Goal: Information Seeking & Learning: Learn about a topic

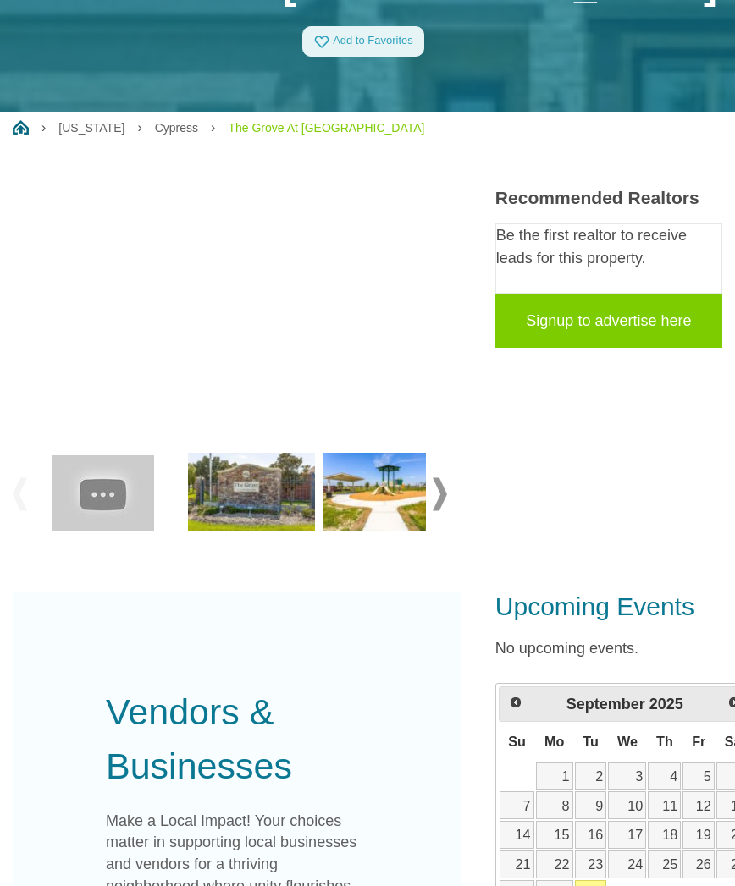
scroll to position [172, 0]
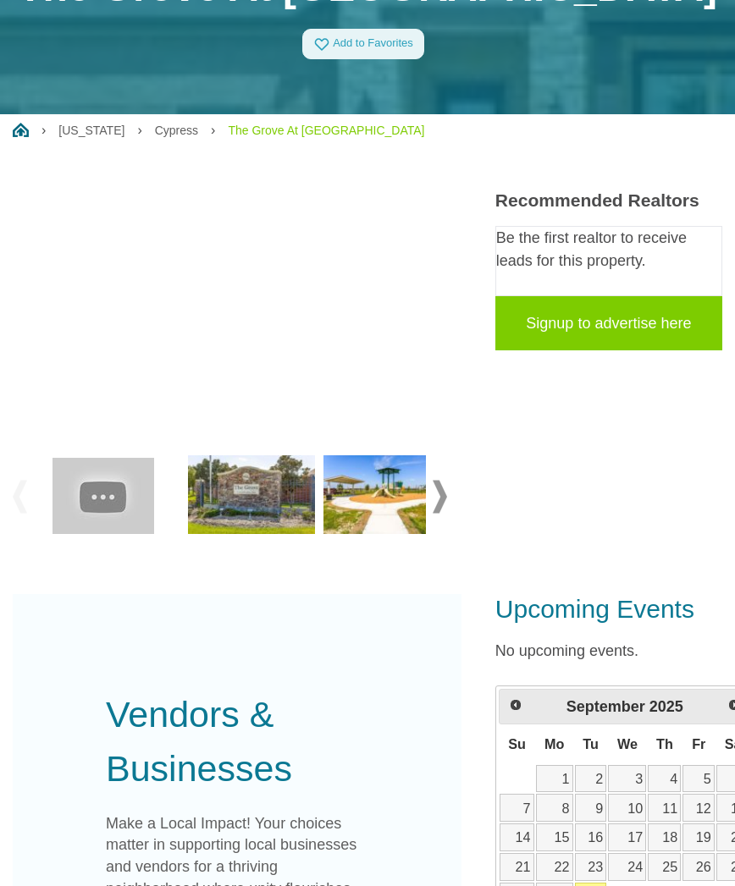
click at [290, 502] on img at bounding box center [251, 496] width 127 height 80
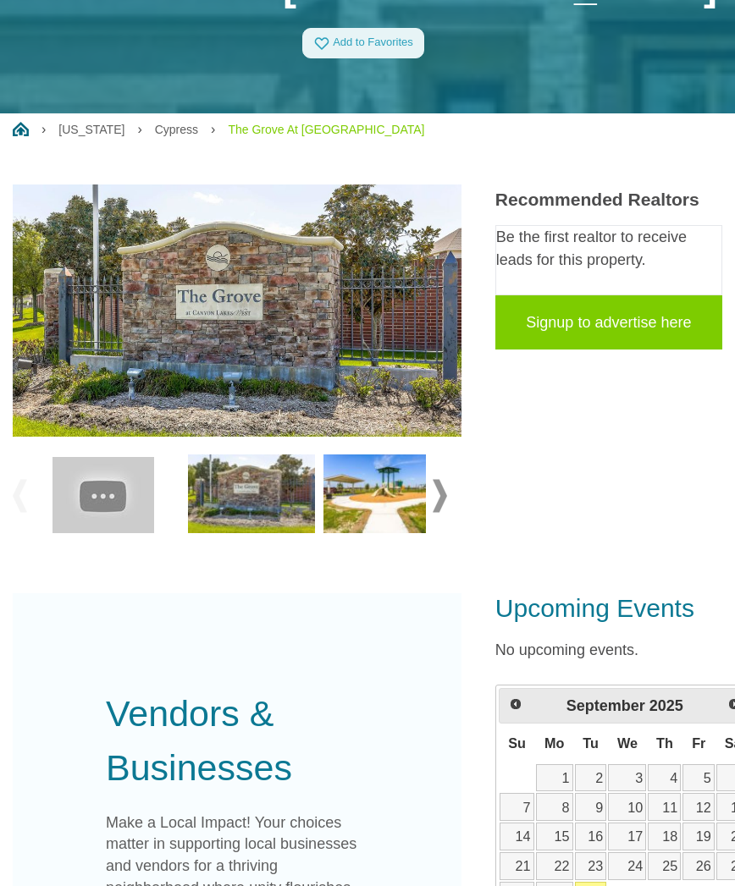
click at [183, 312] on img at bounding box center [237, 322] width 449 height 274
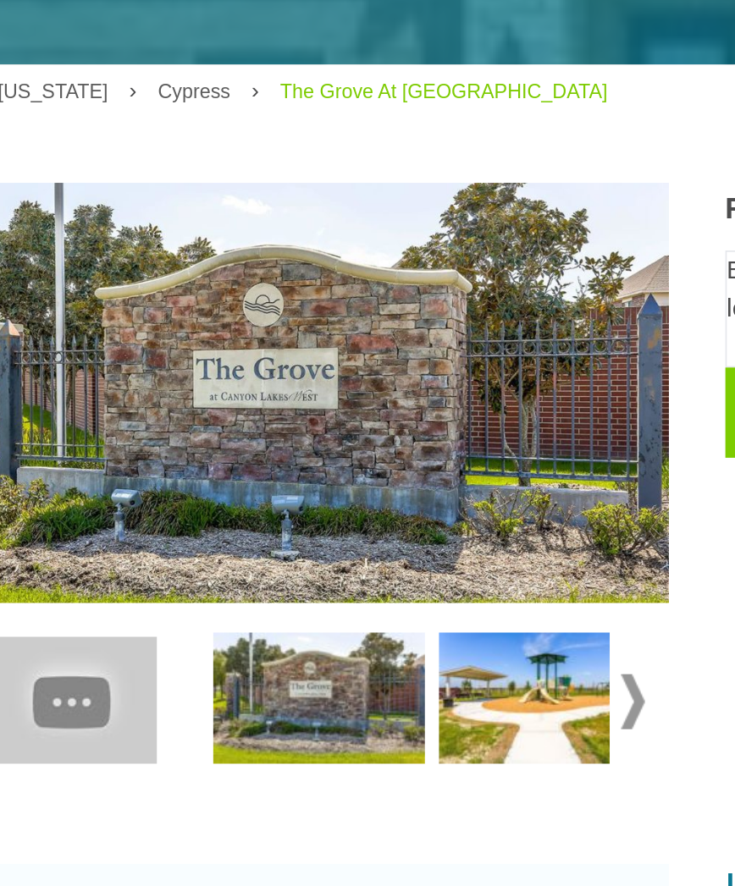
click at [330, 444] on img at bounding box center [386, 484] width 127 height 80
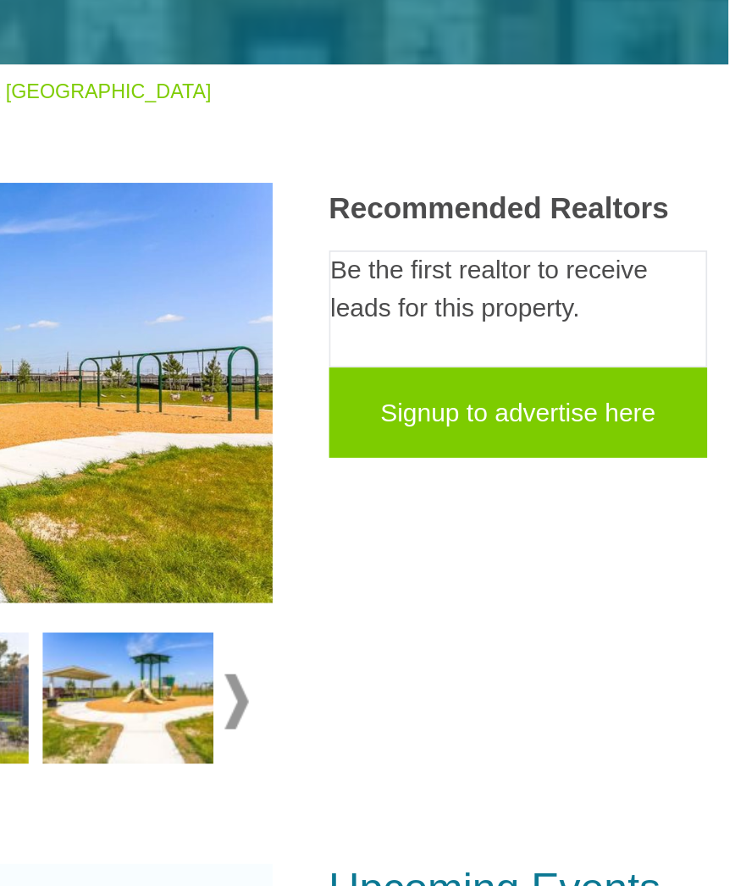
scroll to position [184, 21]
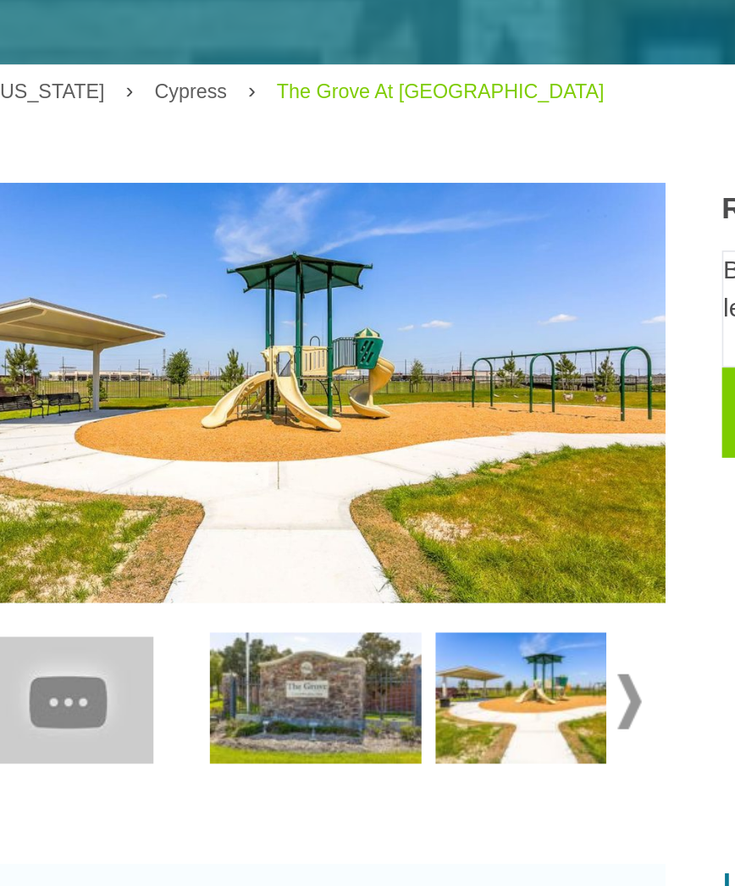
click at [411, 468] on span at bounding box center [418, 484] width 14 height 33
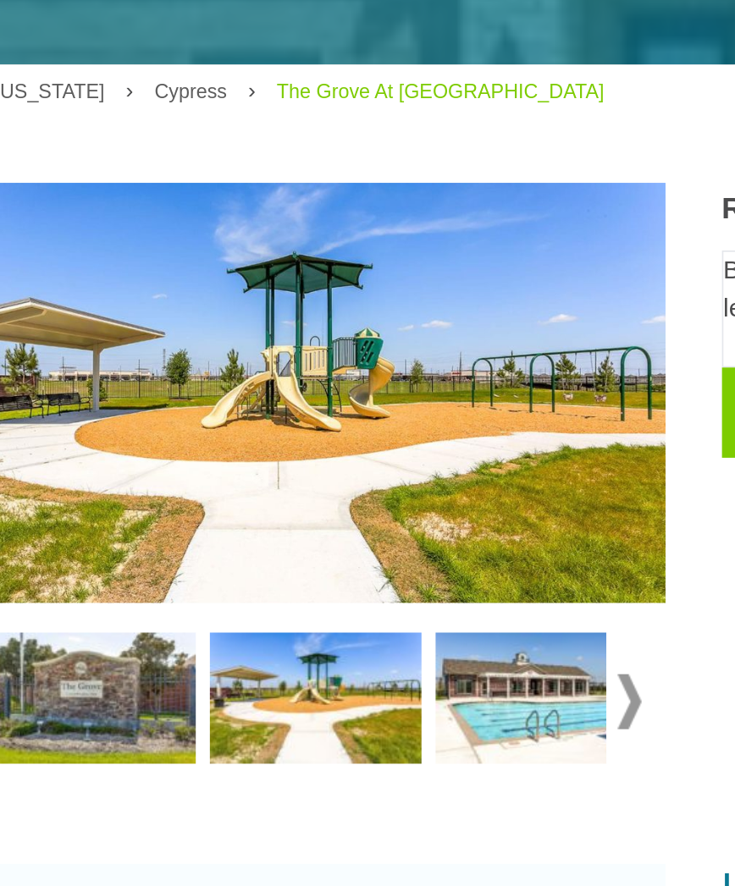
click at [344, 444] on img at bounding box center [365, 484] width 127 height 80
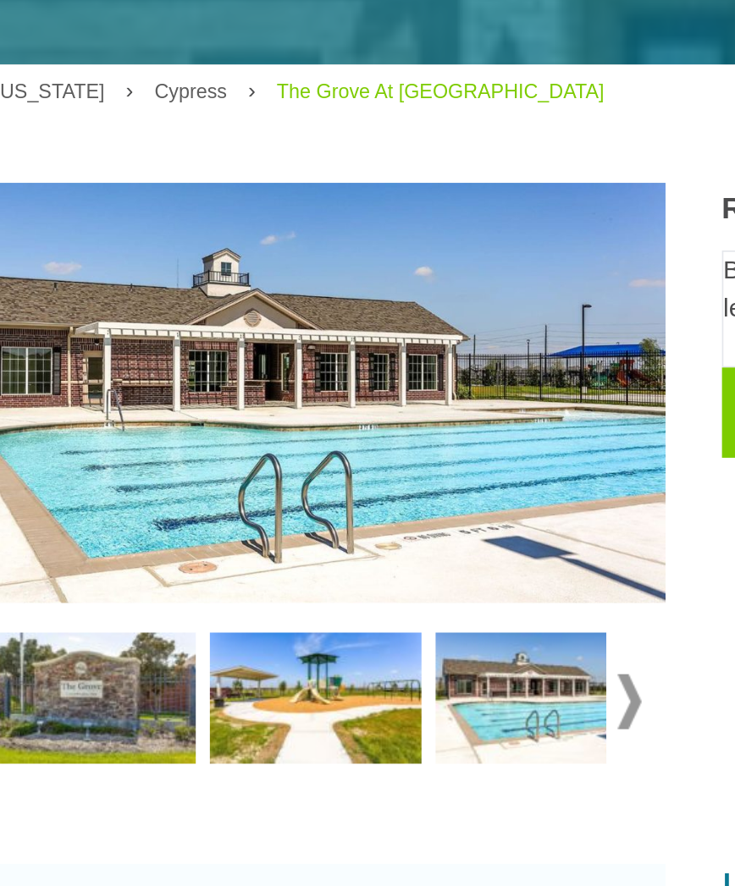
click at [411, 468] on span at bounding box center [418, 484] width 14 height 33
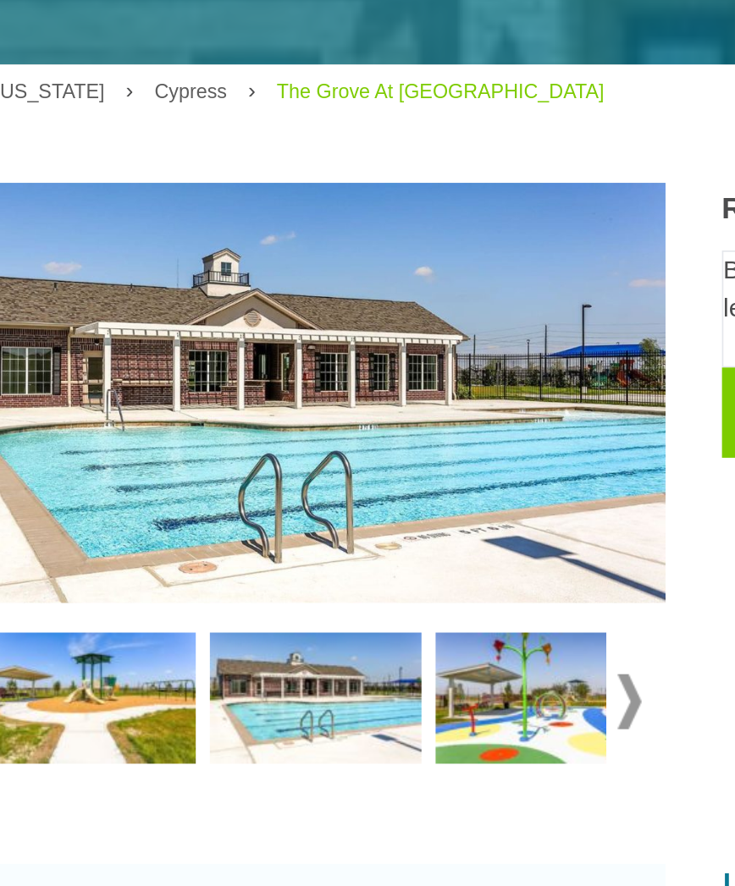
click at [411, 468] on span at bounding box center [418, 484] width 14 height 33
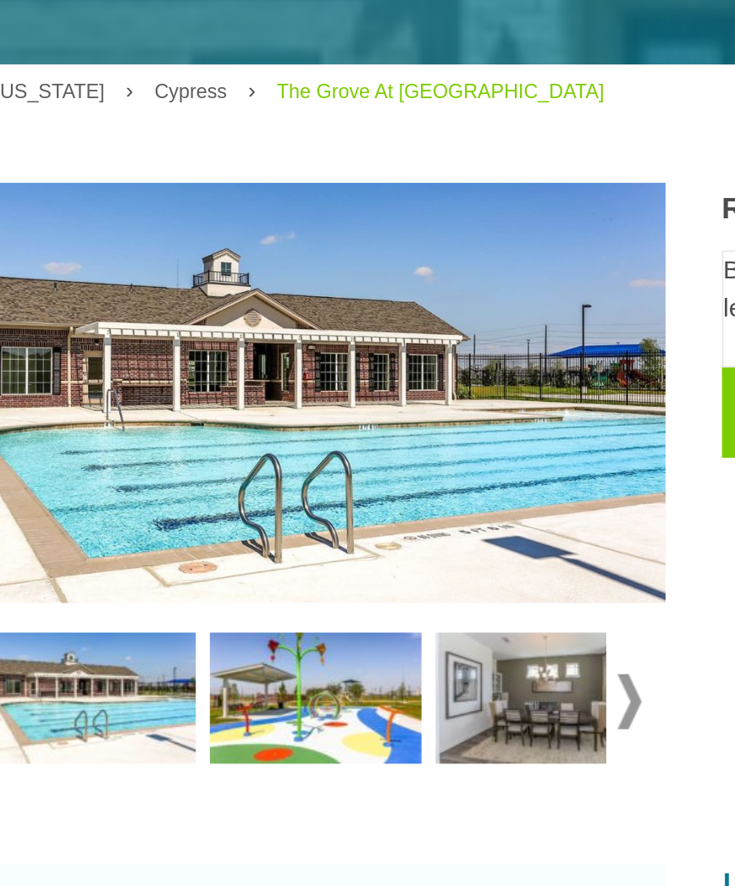
click at [345, 444] on img at bounding box center [365, 484] width 127 height 80
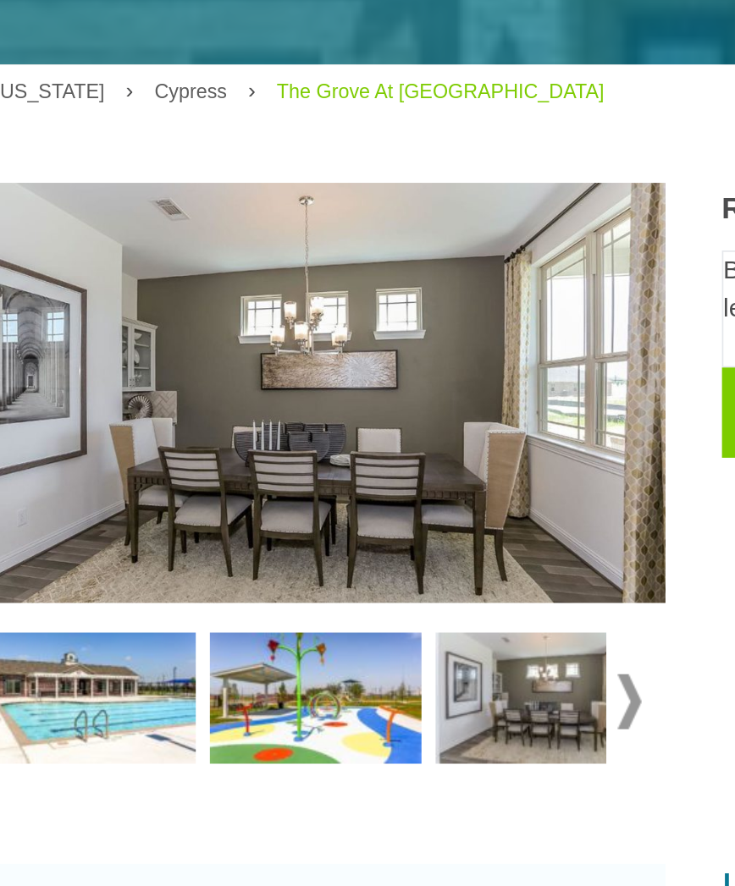
click at [411, 468] on span at bounding box center [418, 484] width 14 height 33
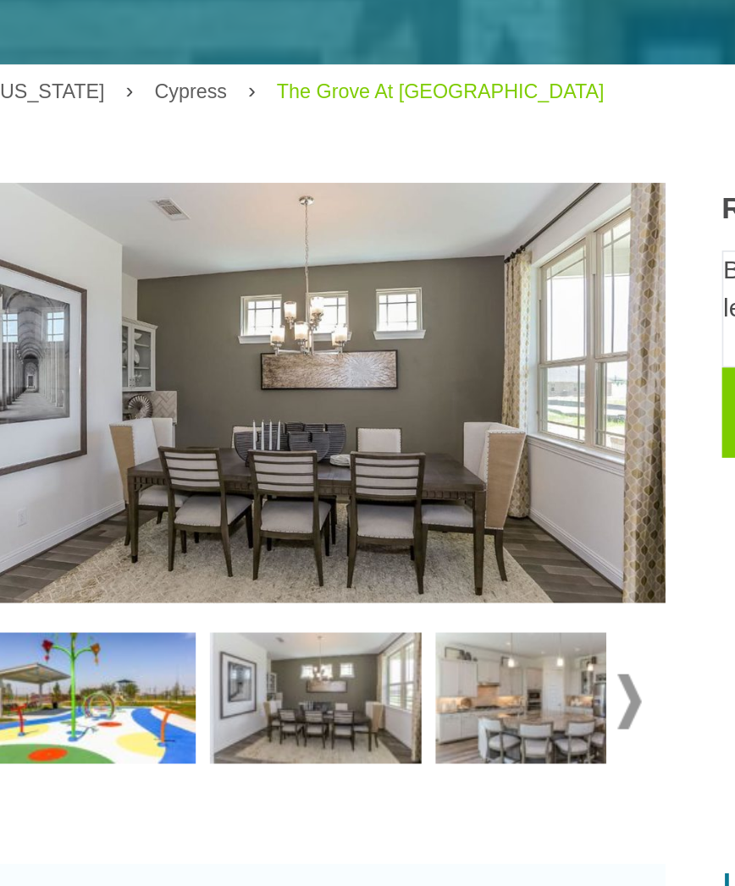
click at [411, 468] on span at bounding box center [418, 484] width 14 height 33
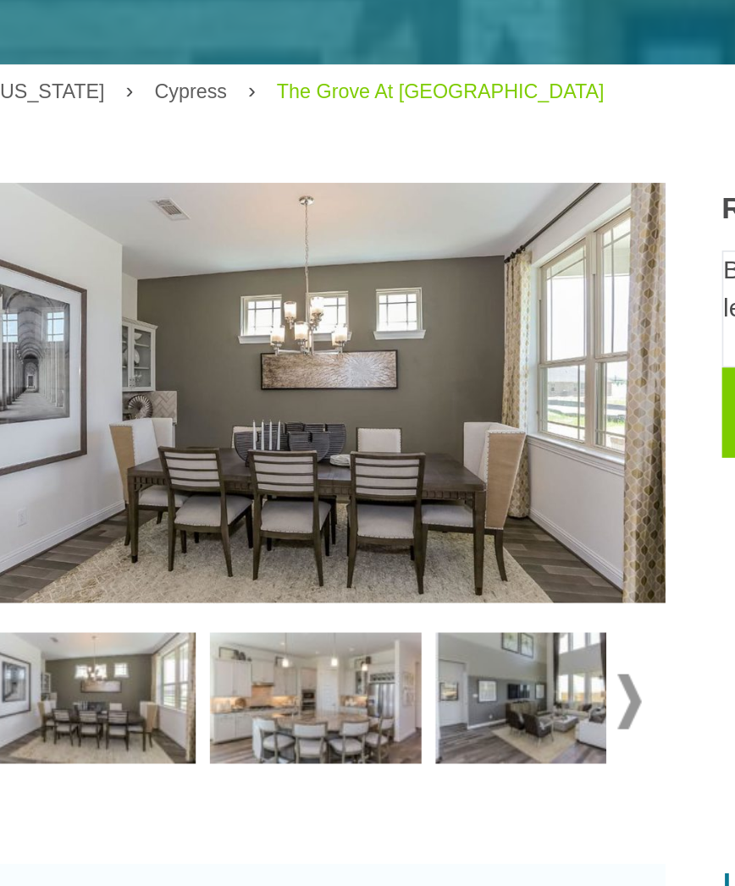
click at [411, 468] on span at bounding box center [418, 484] width 14 height 33
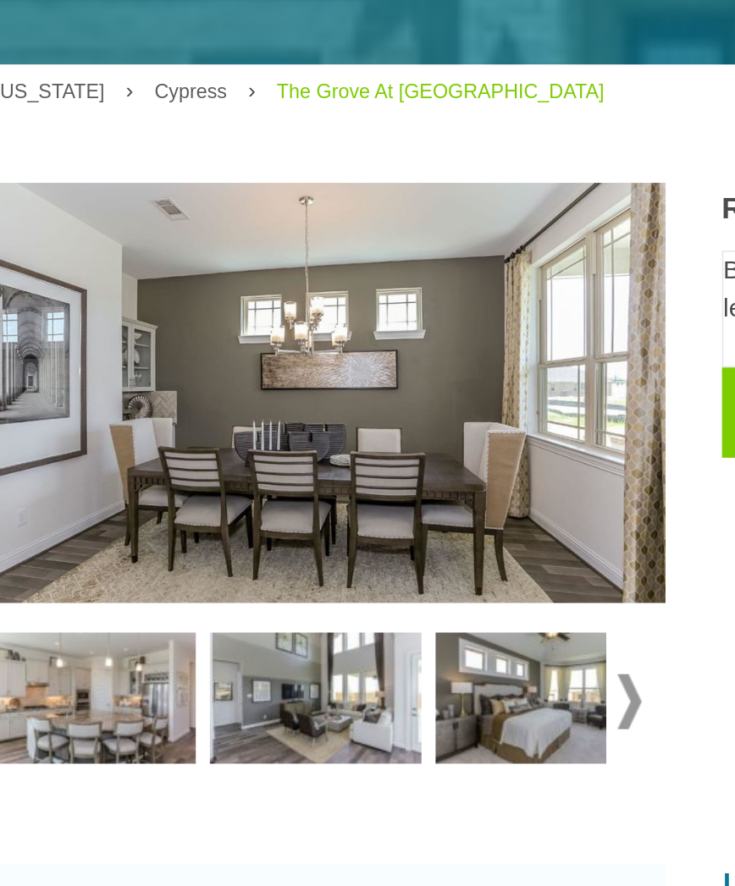
click at [411, 468] on span at bounding box center [418, 484] width 14 height 33
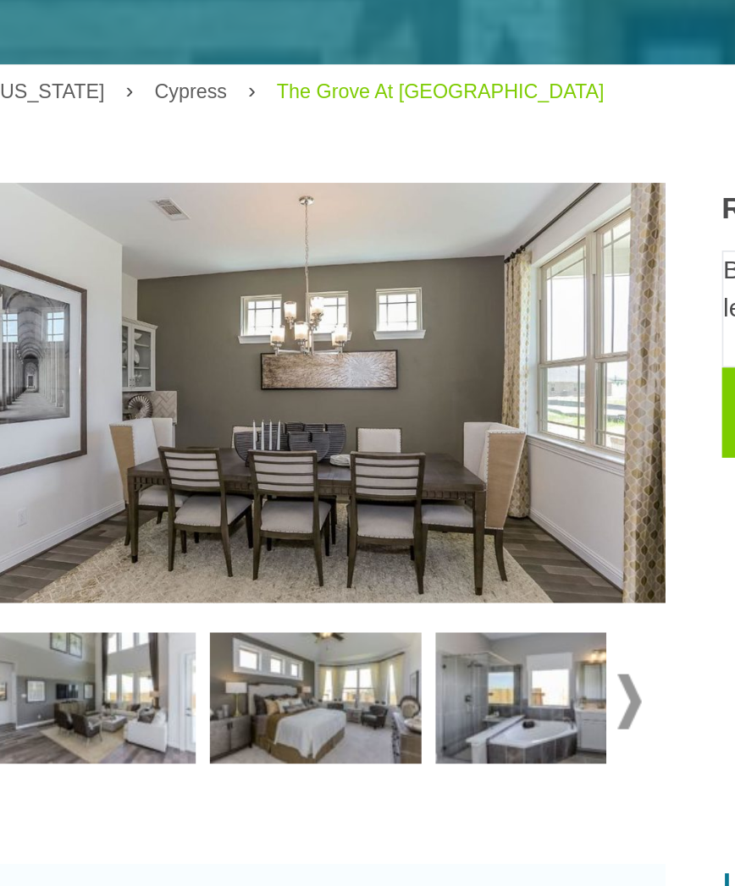
click at [411, 468] on span at bounding box center [418, 484] width 14 height 33
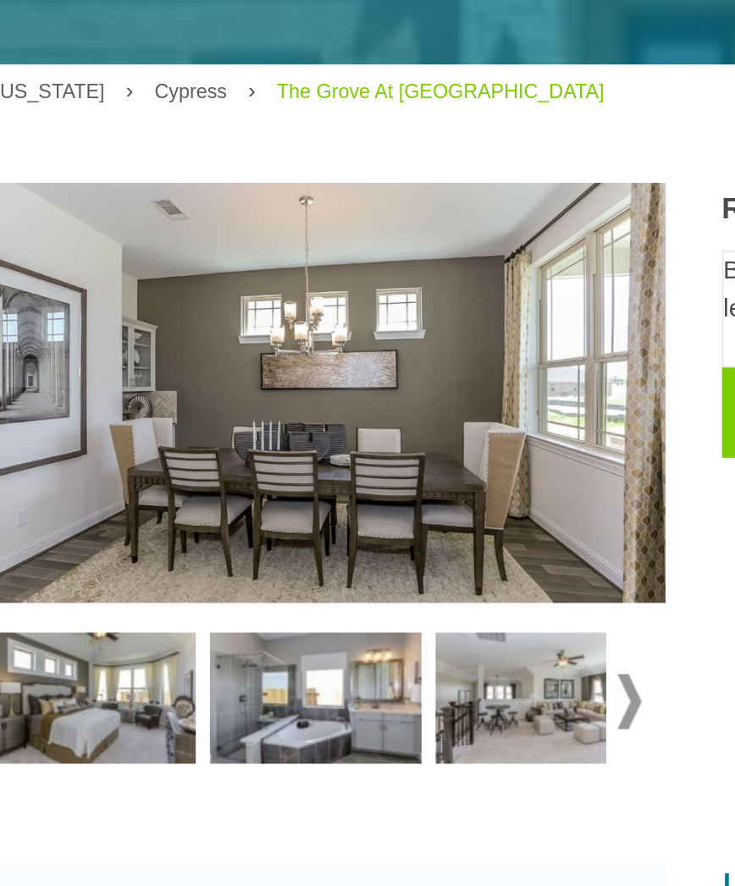
click at [411, 468] on span at bounding box center [418, 484] width 14 height 33
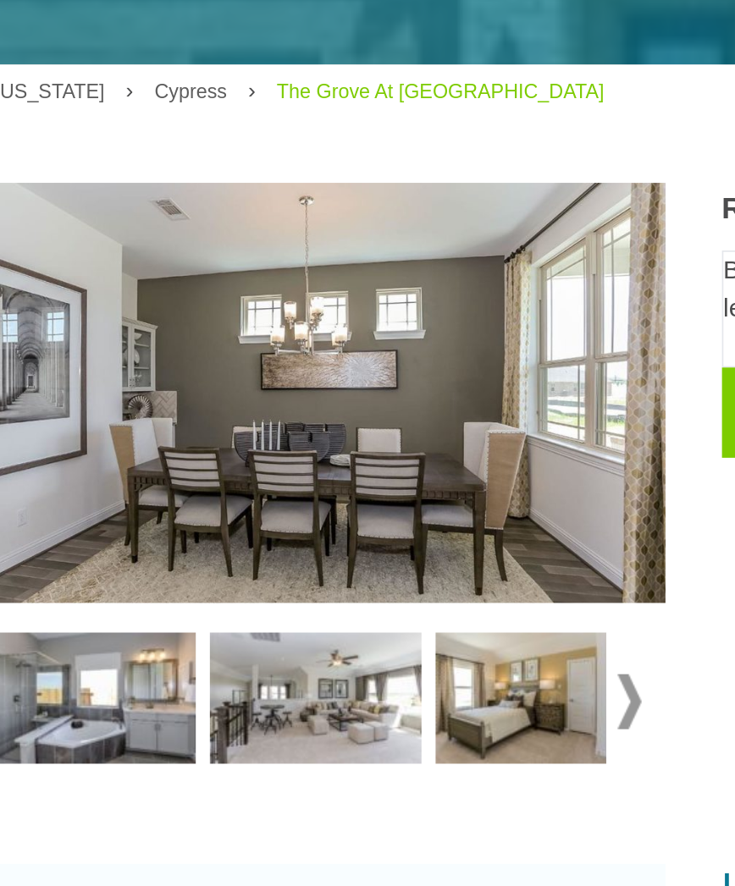
click at [411, 468] on span at bounding box center [418, 484] width 14 height 33
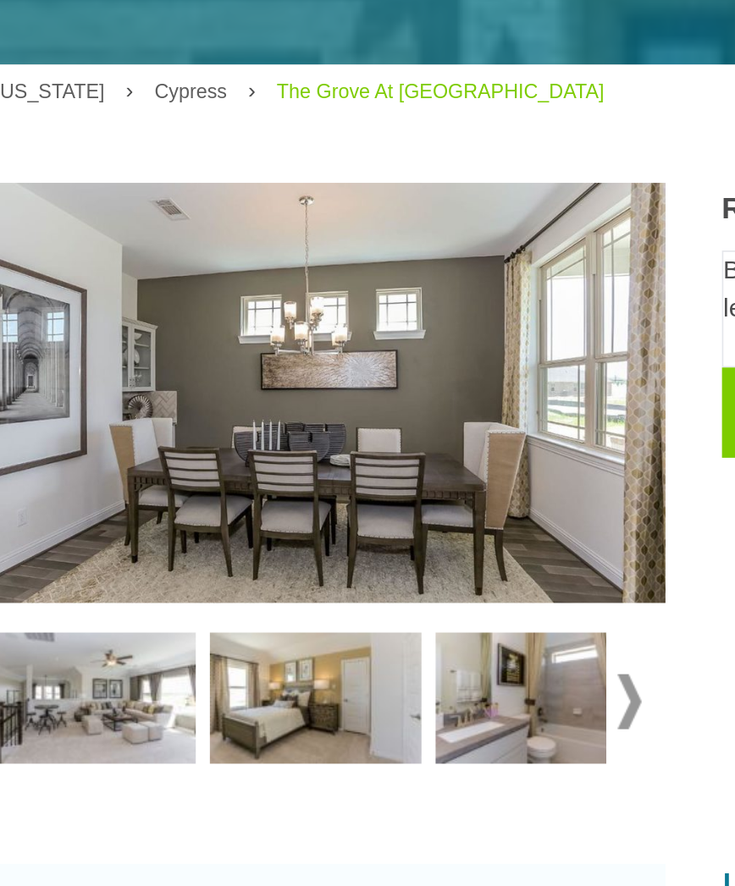
click at [411, 468] on span at bounding box center [418, 484] width 14 height 33
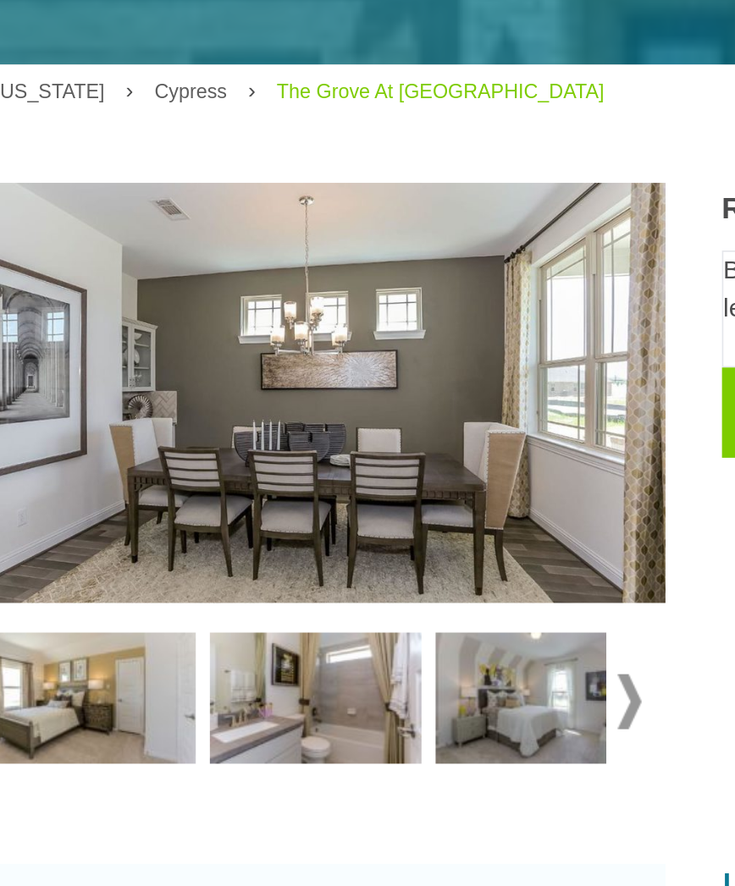
click at [411, 468] on span at bounding box center [418, 484] width 14 height 33
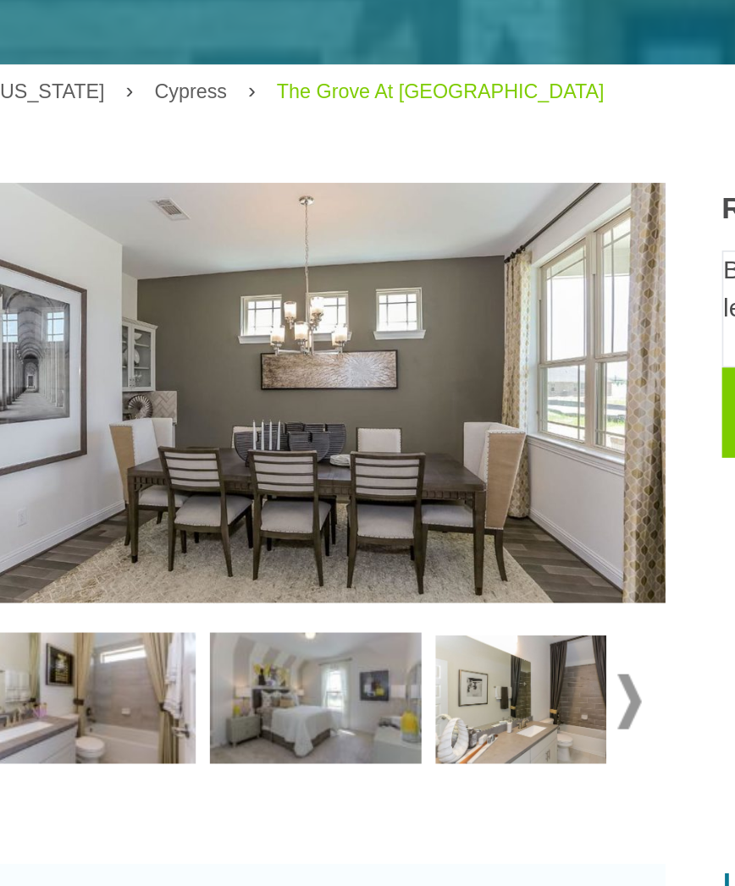
click at [411, 468] on span at bounding box center [418, 484] width 14 height 33
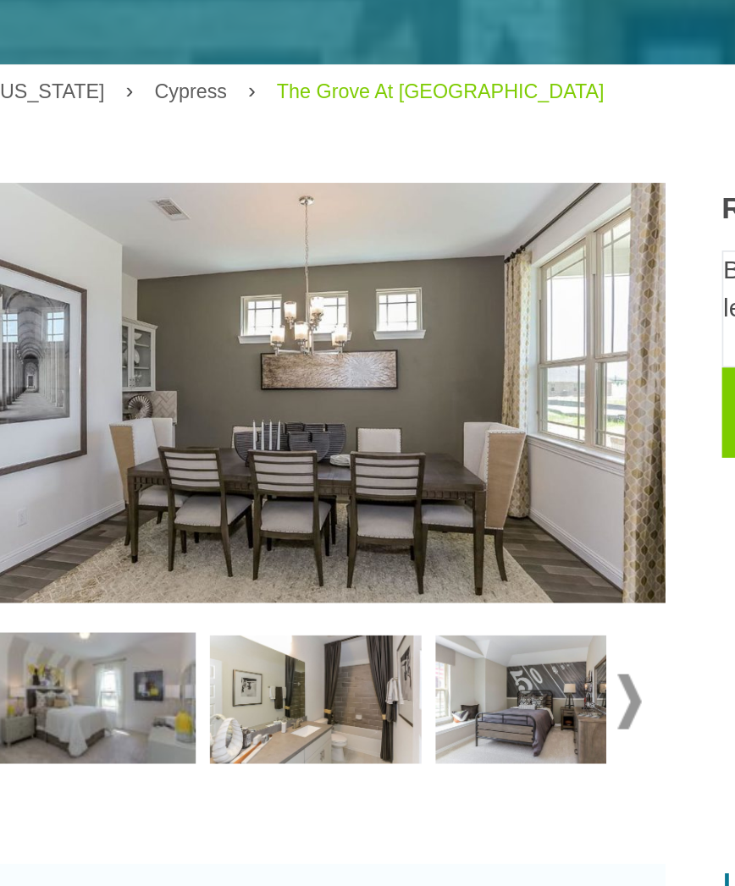
click at [411, 468] on span at bounding box center [418, 484] width 14 height 33
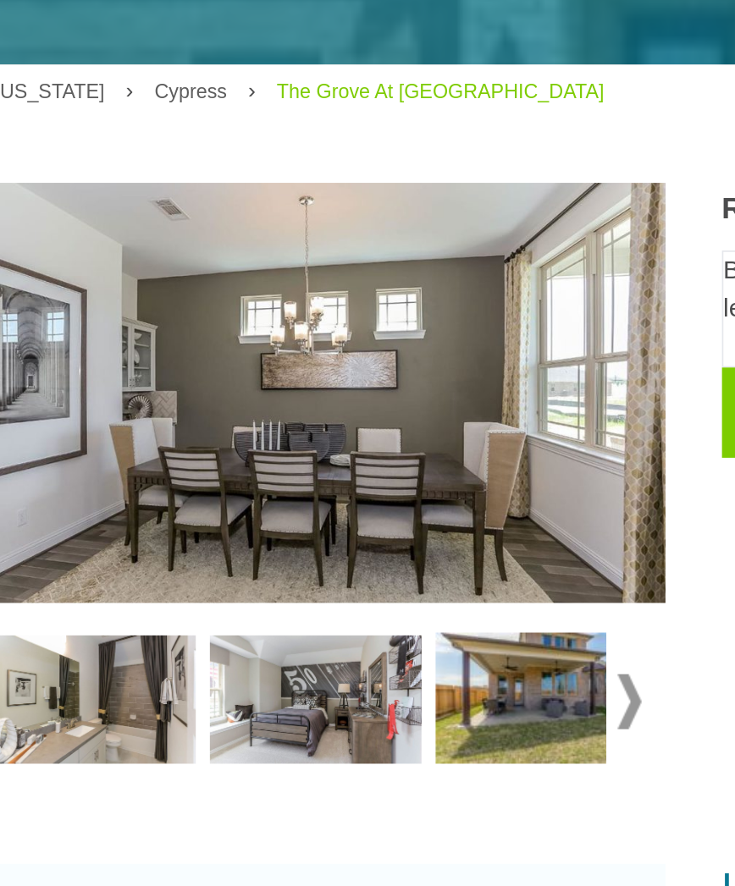
click at [411, 468] on span at bounding box center [418, 484] width 14 height 33
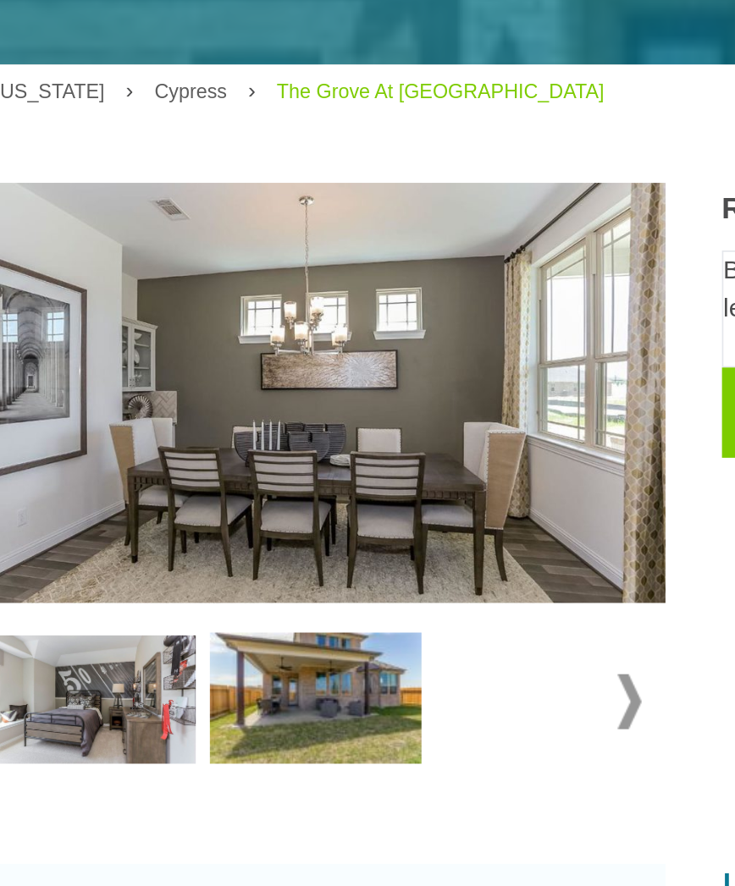
click at [411, 468] on span at bounding box center [418, 484] width 14 height 33
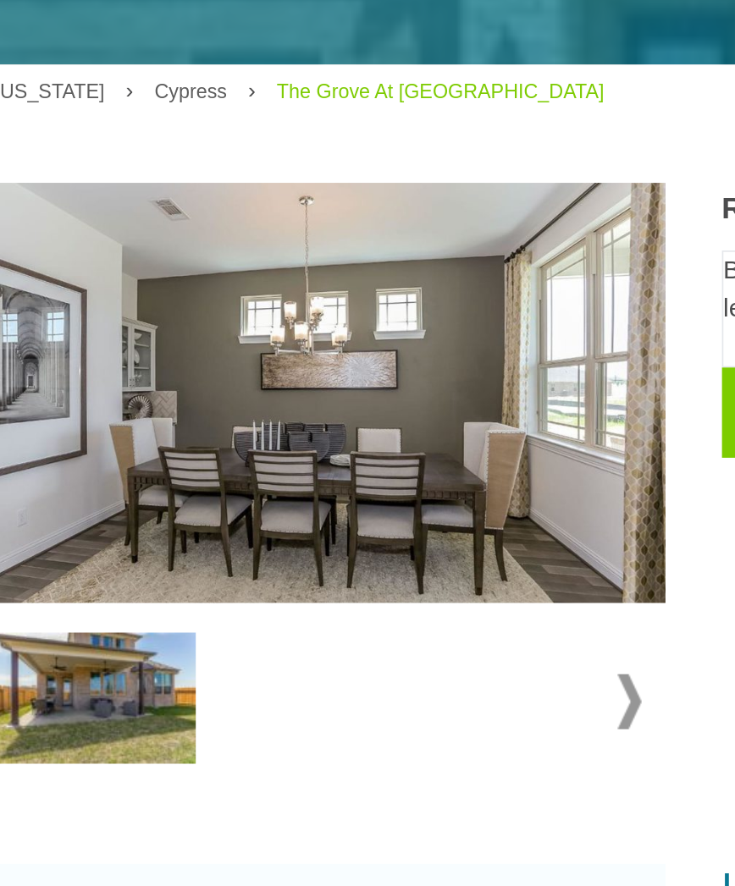
click at [53, 444] on img at bounding box center [94, 484] width 127 height 80
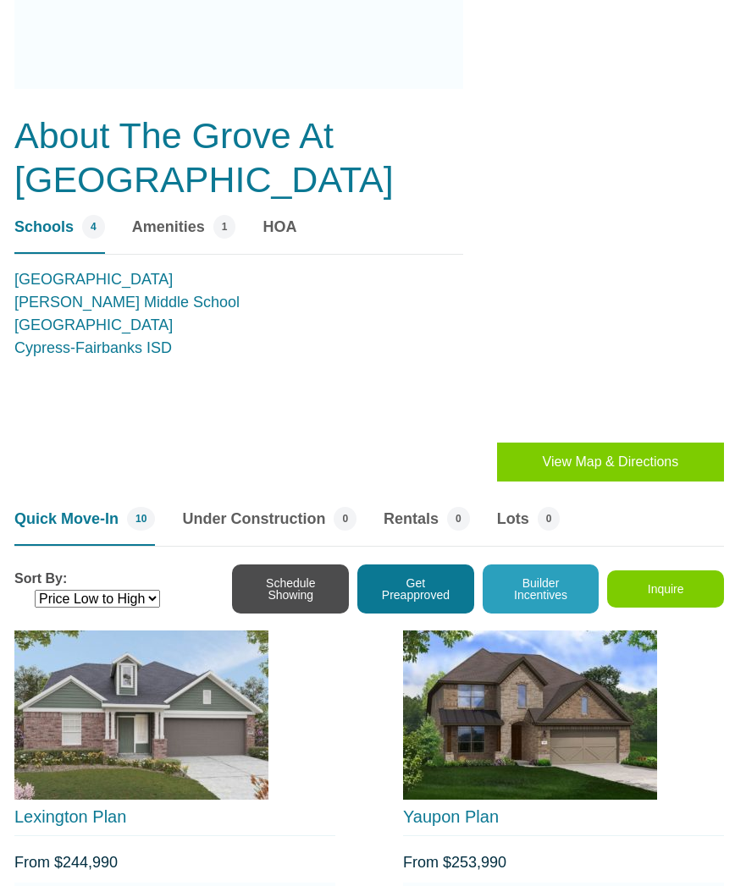
scroll to position [1160, 0]
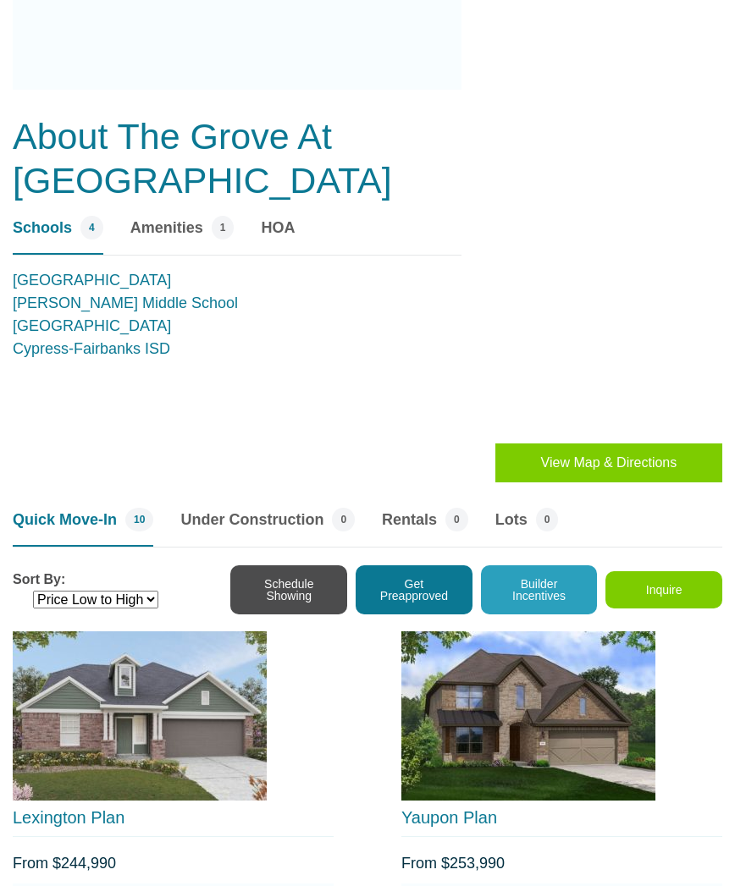
click at [166, 220] on span "Amenities" at bounding box center [166, 228] width 73 height 23
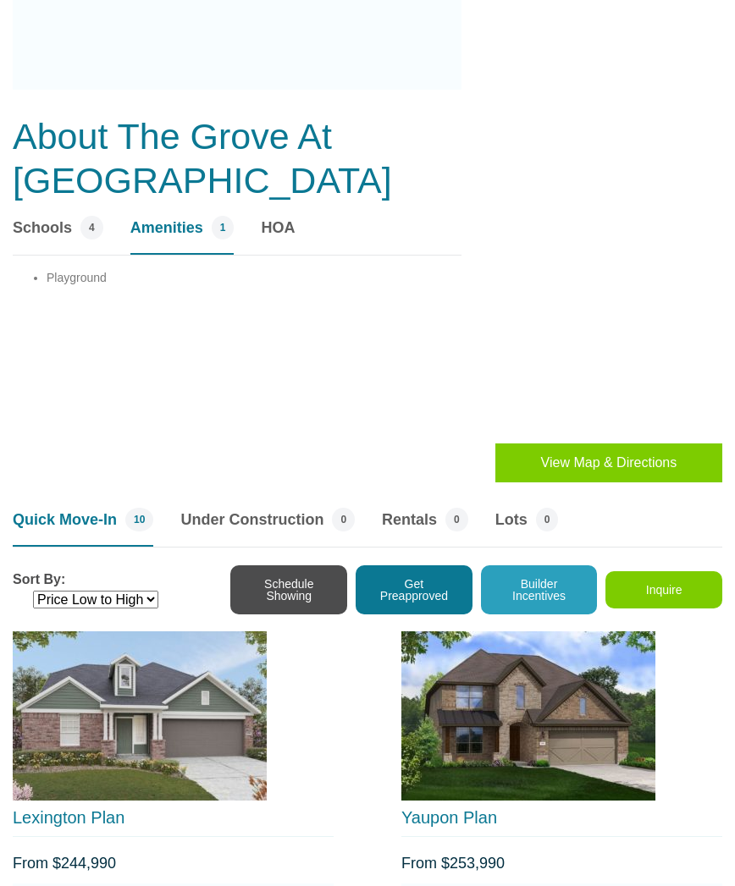
click at [61, 269] on li "Playground" at bounding box center [254, 278] width 415 height 18
click at [274, 237] on link "HOA" at bounding box center [278, 235] width 34 height 39
